Goal: Information Seeking & Learning: Find specific fact

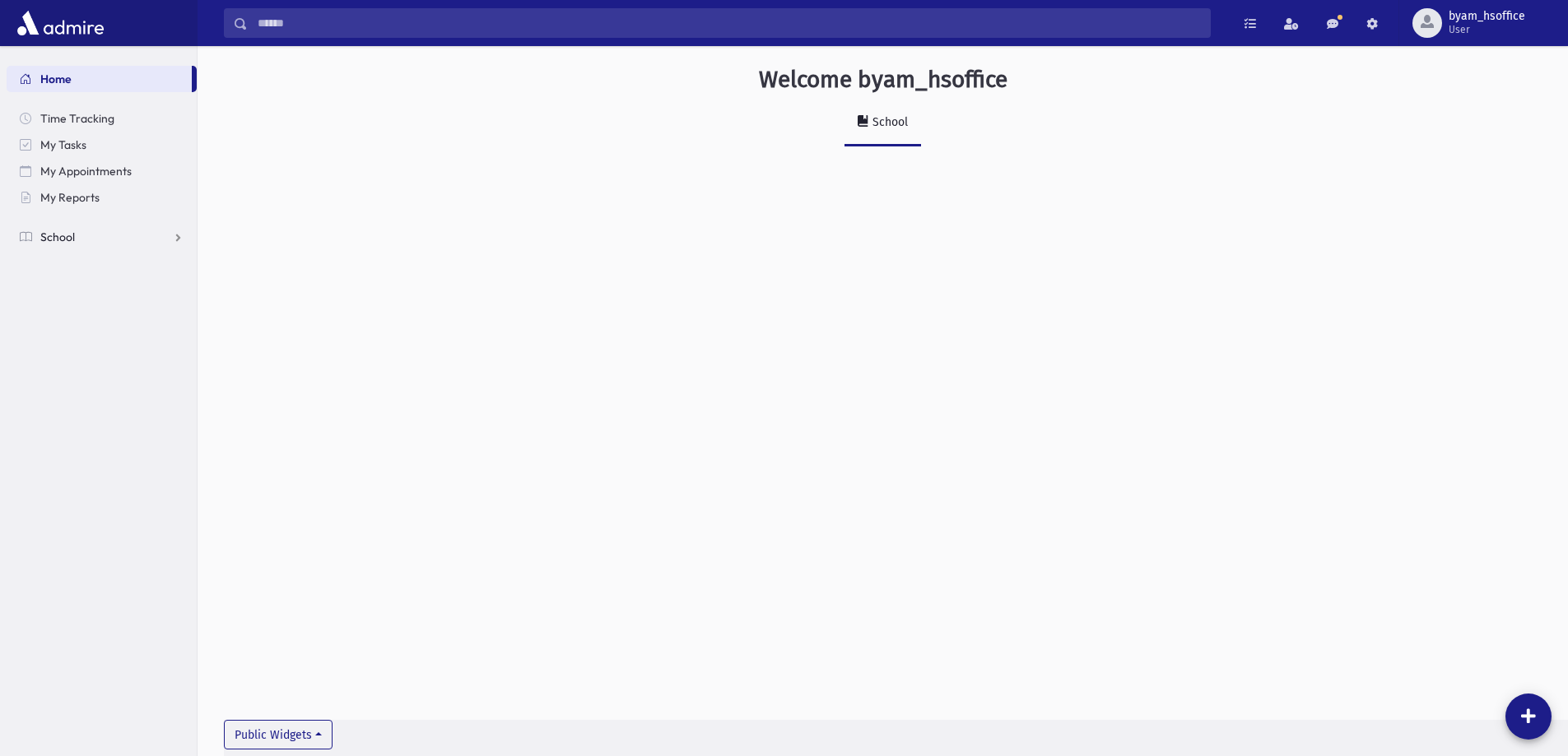
click at [77, 230] on link "School" at bounding box center [102, 237] width 190 height 26
click at [79, 267] on span "Students" at bounding box center [72, 263] width 45 height 14
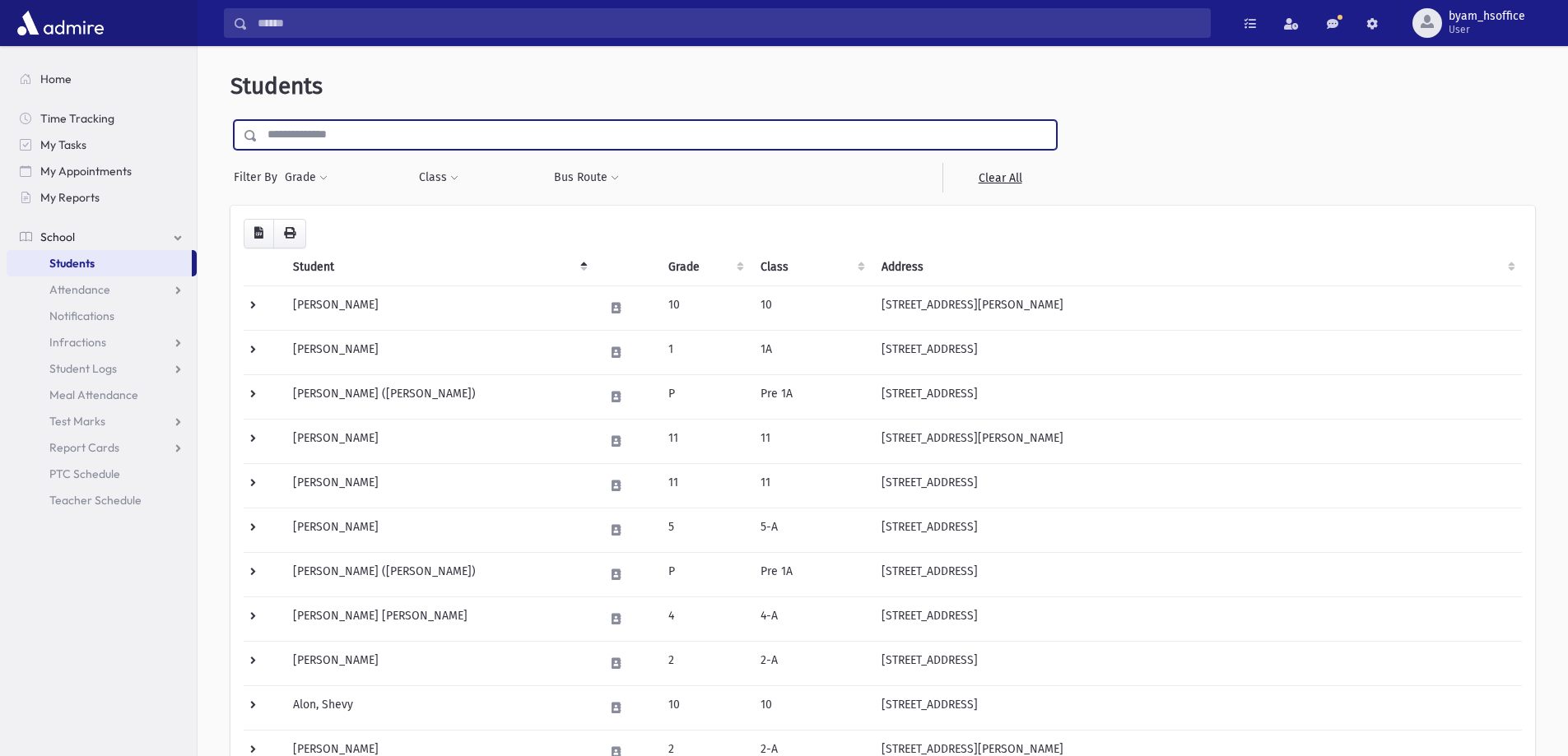
click at [309, 125] on input "text" at bounding box center [657, 134] width 798 height 30
type input "*******"
click at [230, 120] on input "submit" at bounding box center [253, 130] width 46 height 22
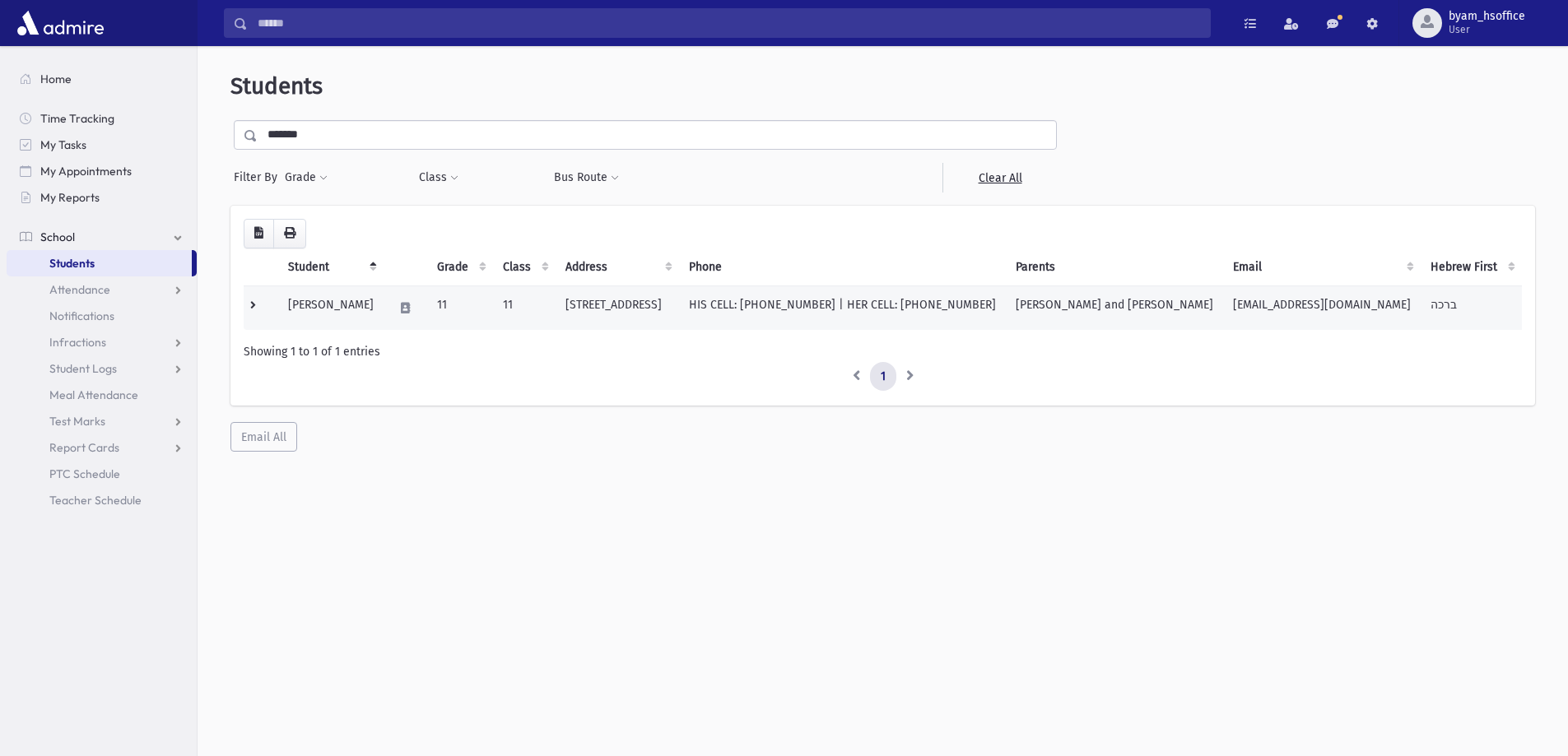
click at [379, 317] on td "Eliyahu, Bracha" at bounding box center [331, 308] width 105 height 44
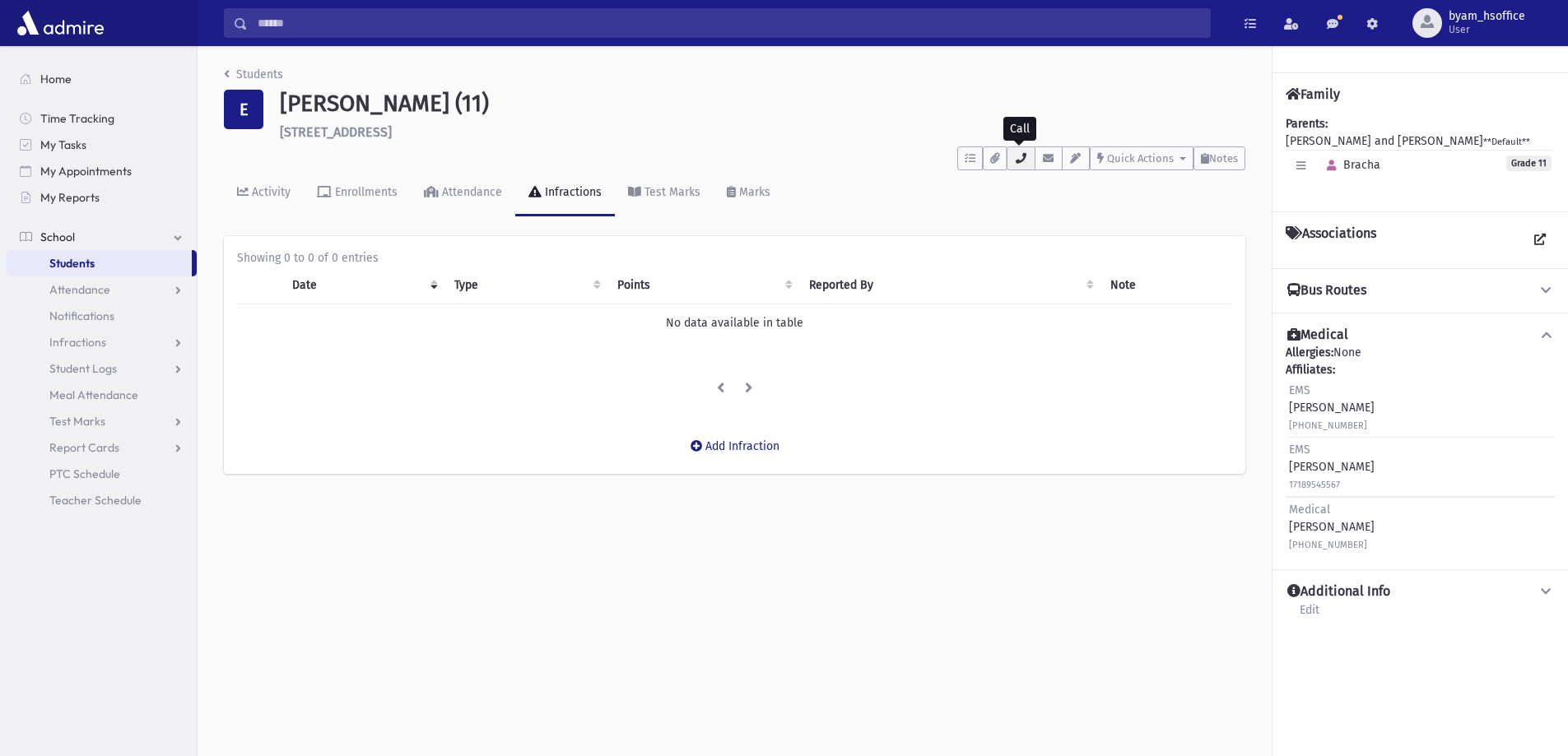
click at [1014, 163] on icon "button" at bounding box center [1021, 158] width 13 height 11
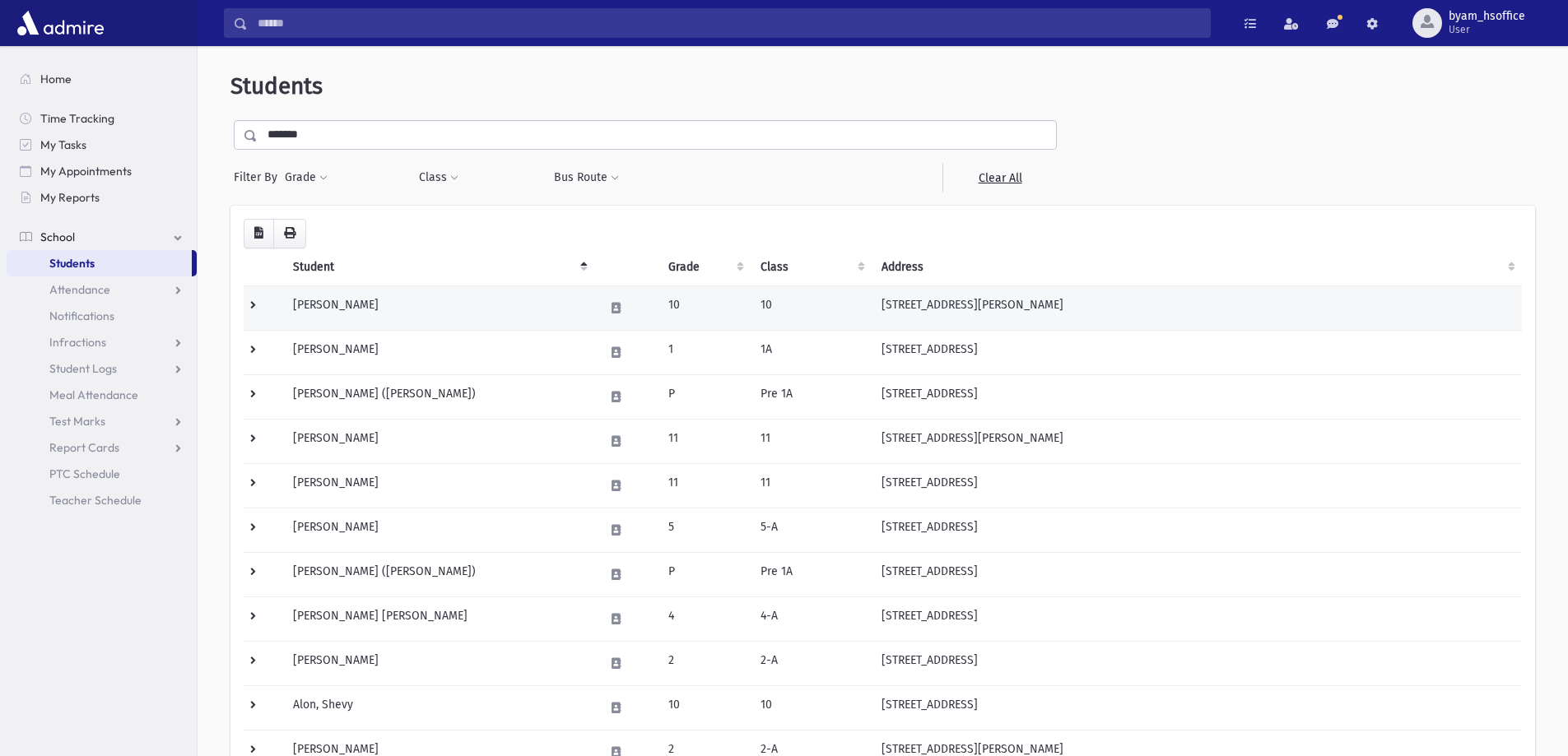
click at [802, 297] on td "10" at bounding box center [811, 308] width 121 height 44
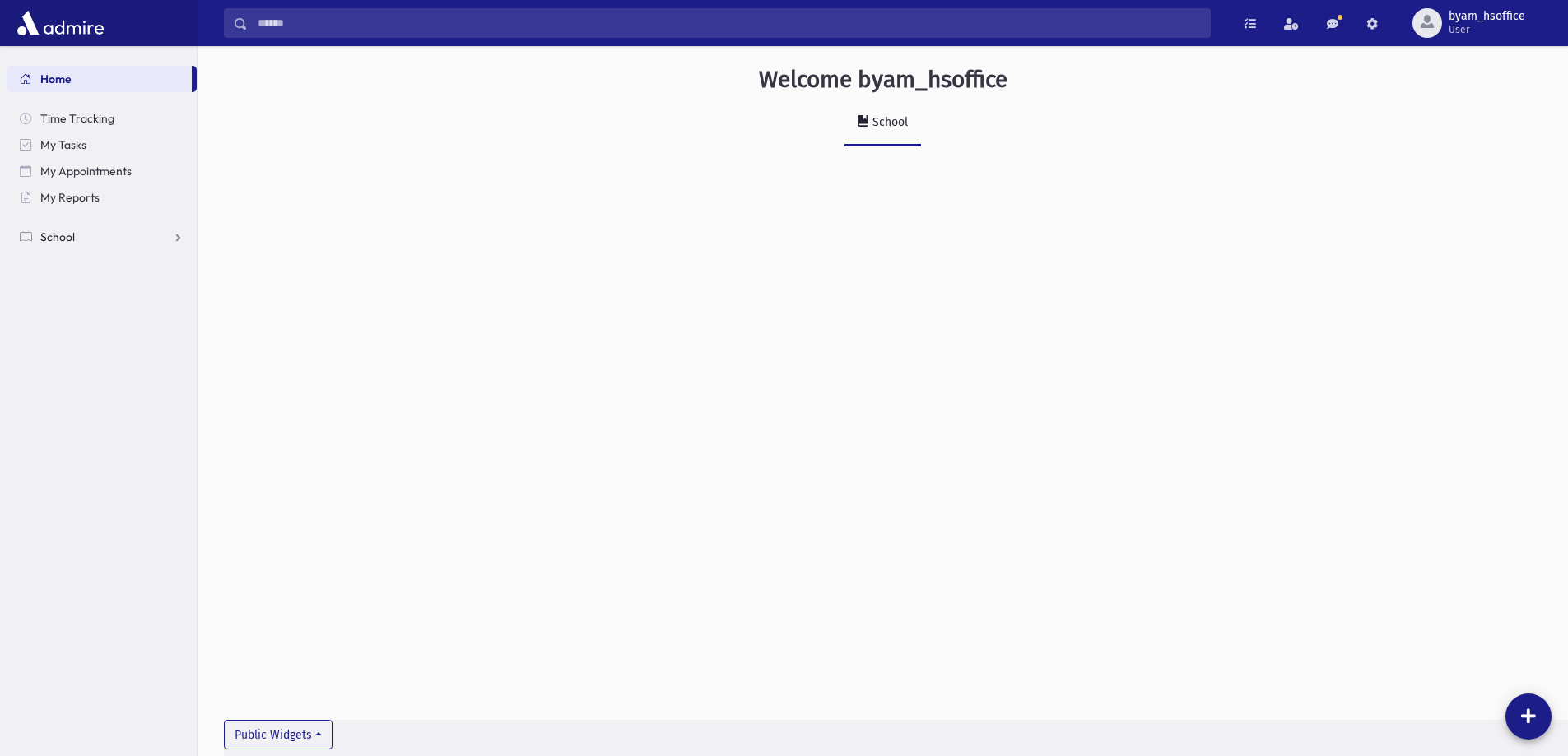
click at [84, 239] on link "School" at bounding box center [102, 237] width 190 height 26
click at [82, 264] on span "Students" at bounding box center [72, 263] width 45 height 14
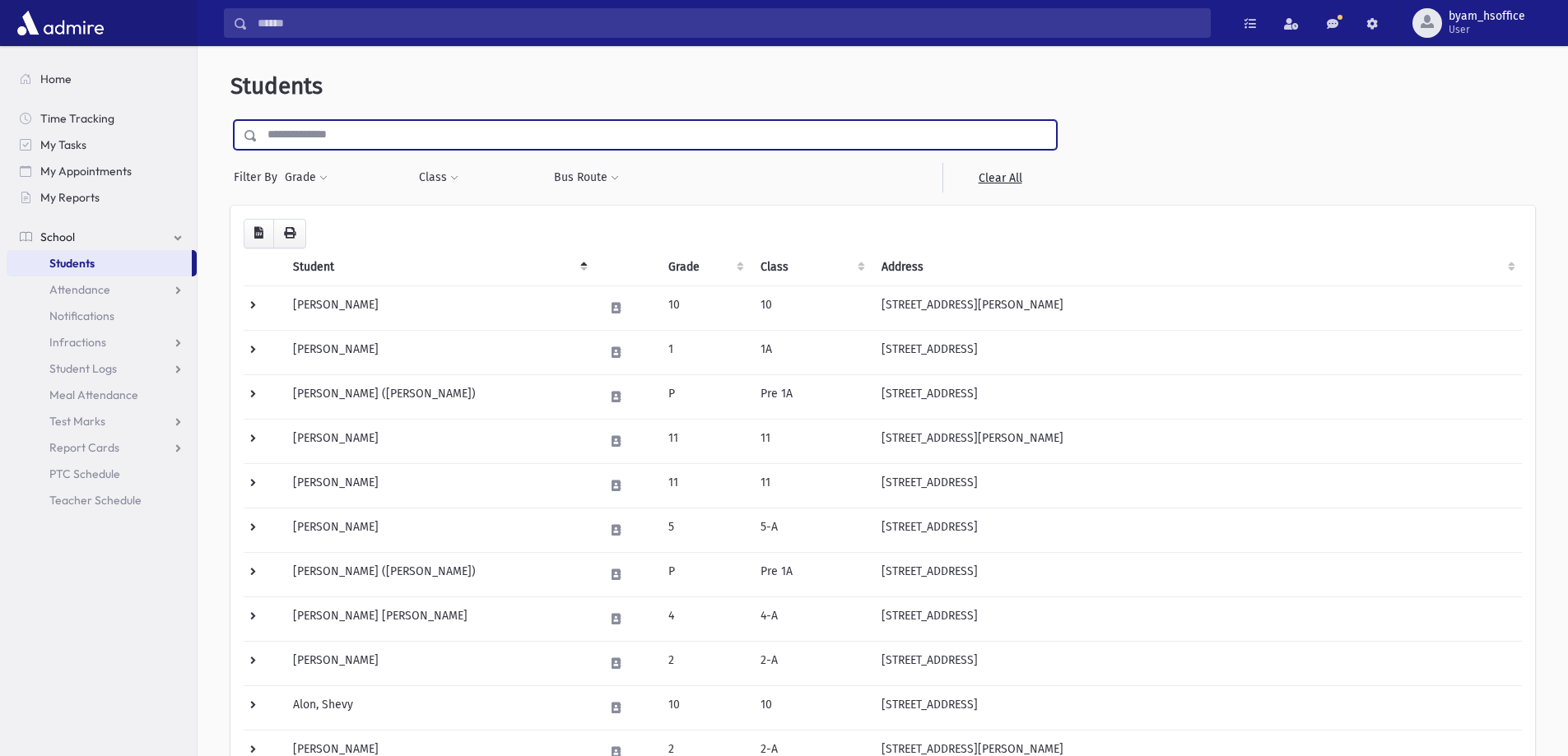
click at [380, 137] on input "text" at bounding box center [657, 134] width 798 height 30
click at [388, 127] on input "text" at bounding box center [657, 134] width 798 height 30
type input "*******"
click at [230, 120] on input "submit" at bounding box center [253, 130] width 46 height 22
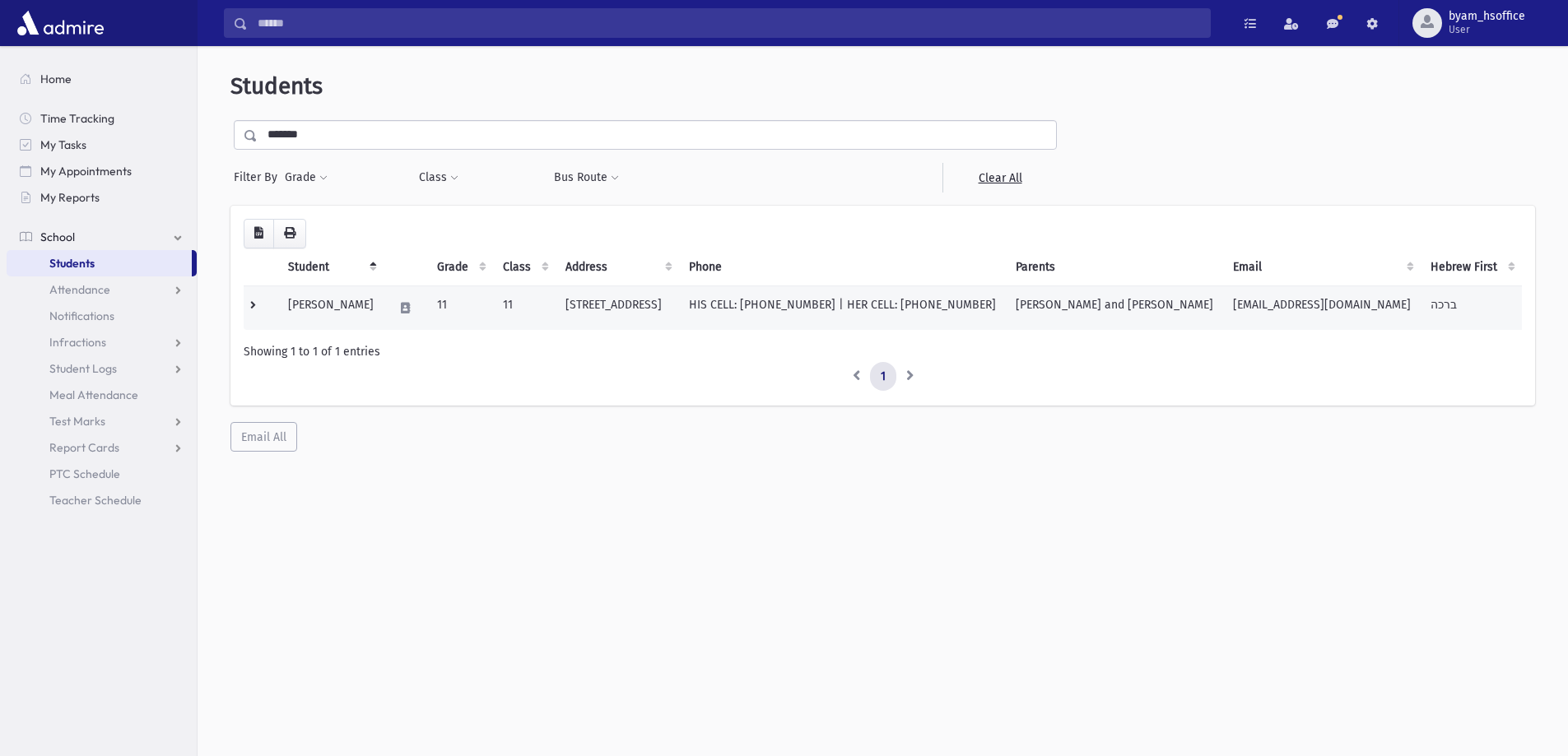
click at [679, 311] on td "[STREET_ADDRESS]" at bounding box center [617, 308] width 124 height 44
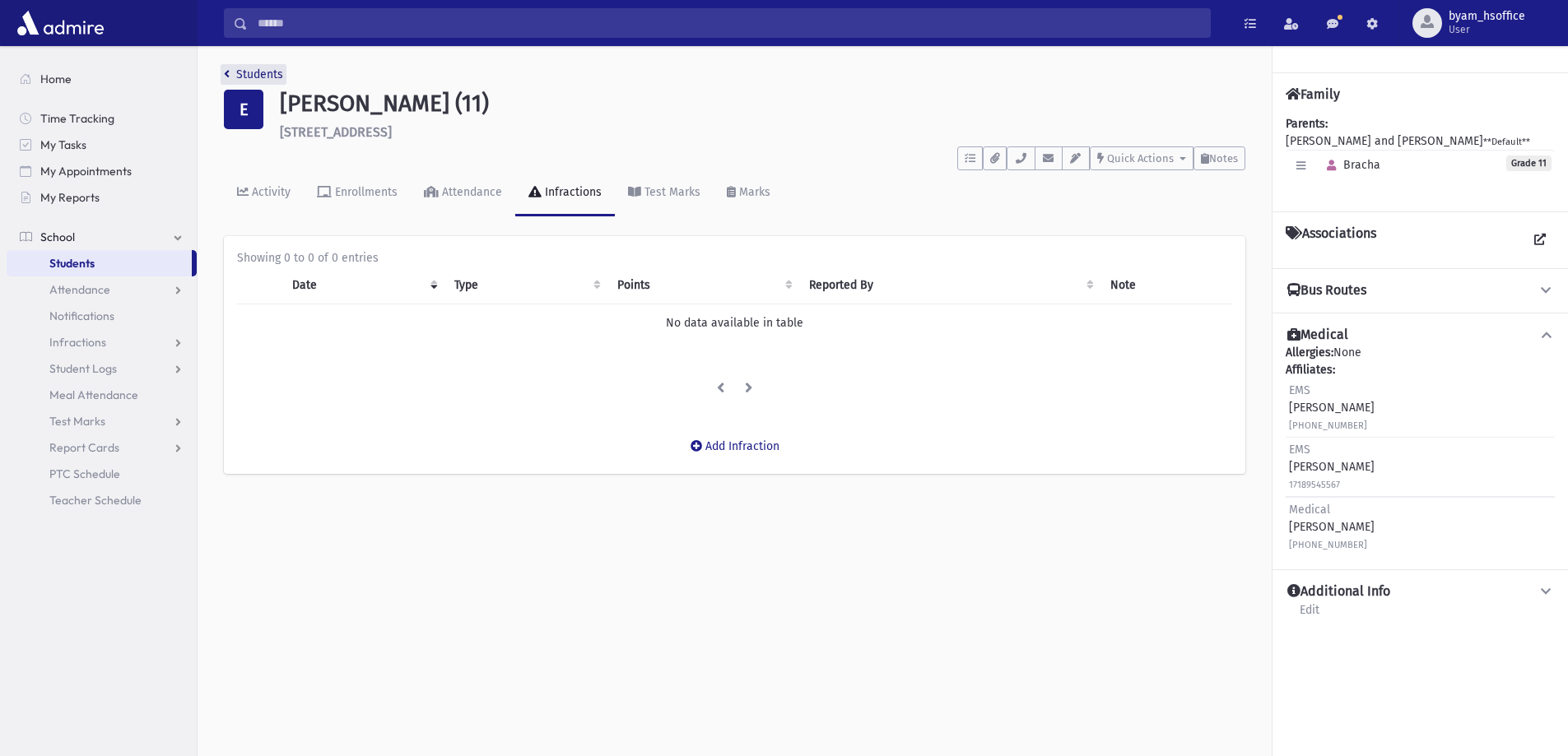
click at [226, 75] on icon "breadcrumb" at bounding box center [227, 74] width 6 height 11
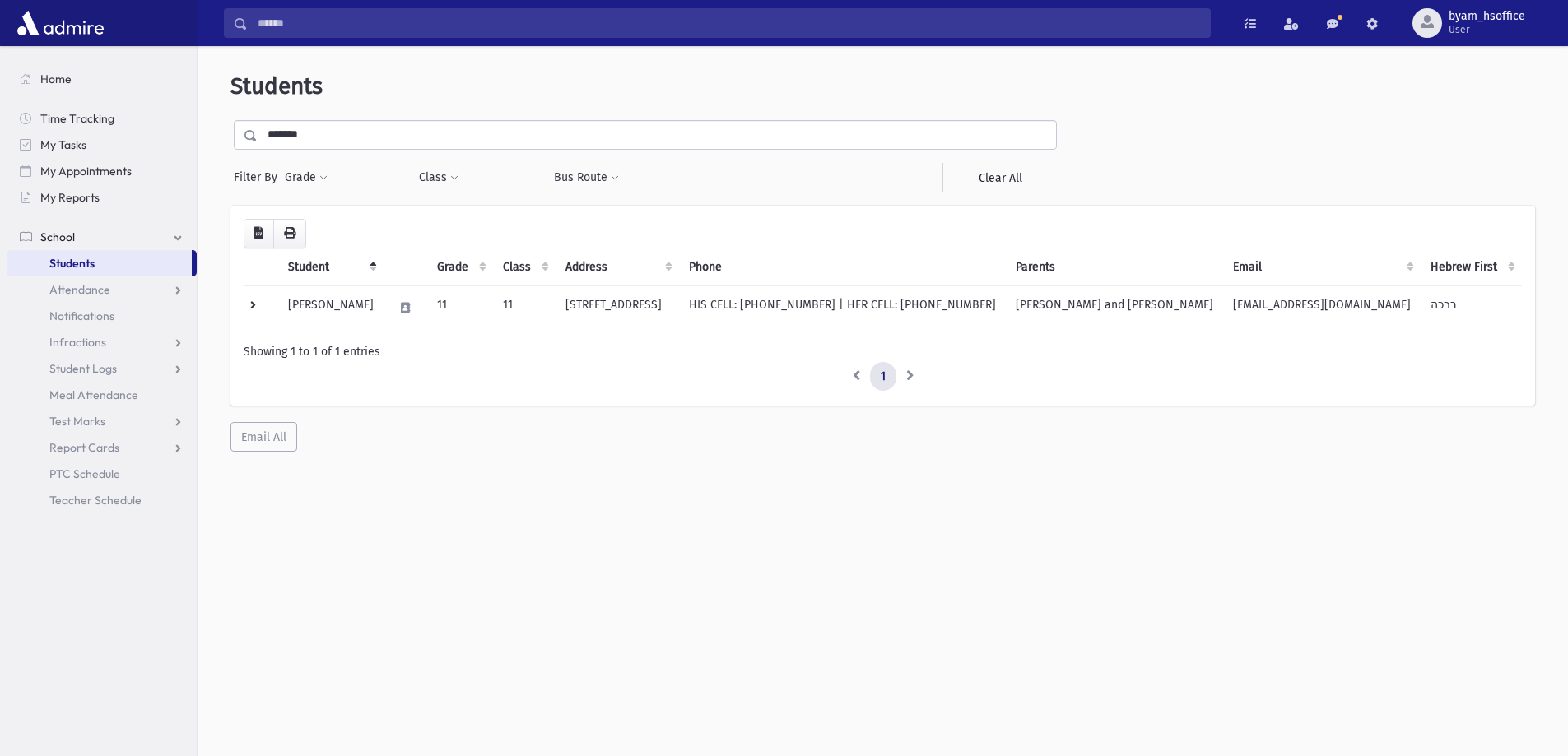
click at [61, 92] on ul "Home Time Tracking My Tasks My Appointments My Reports School School Students A…" at bounding box center [102, 289] width 190 height 447
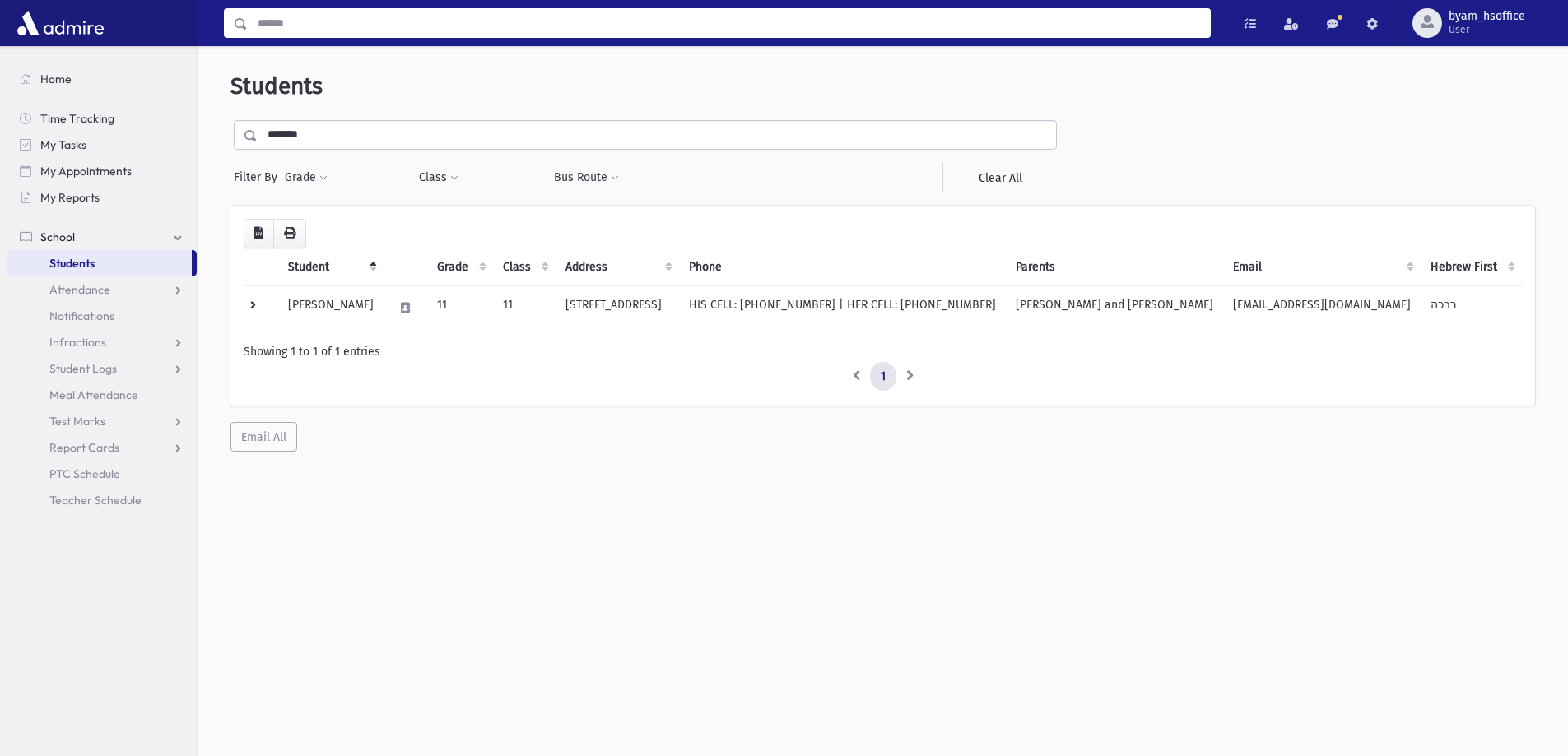
click at [349, 20] on input "Search" at bounding box center [728, 23] width 962 height 30
type input "********"
